Goal: Browse casually: Explore the website without a specific task or goal

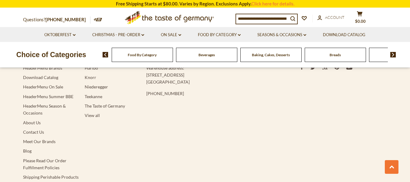
scroll to position [1032, 0]
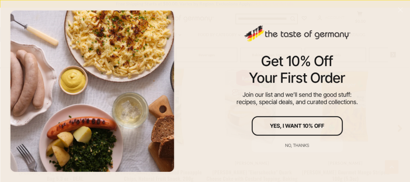
scroll to position [493, 0]
click at [390, 9] on div "Get 10% Off Your First Order Join our list and we’ll send the good stuff: recip…" at bounding box center [296, 91] width 225 height 182
click at [294, 146] on div "No, thanks" at bounding box center [297, 145] width 24 height 4
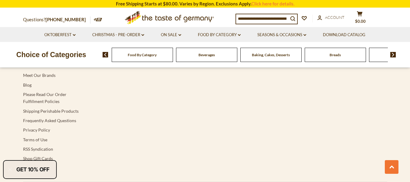
scroll to position [992, 0]
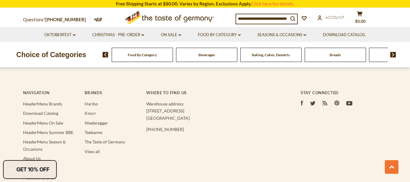
scroll to position [986, 0]
